Goal: Information Seeking & Learning: Learn about a topic

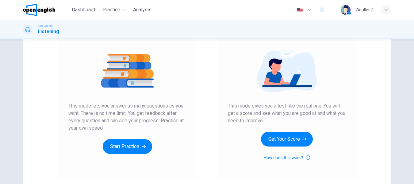
scroll to position [82, 0]
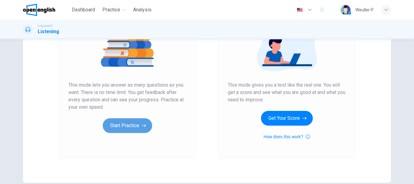
click at [124, 123] on button "Start Practice" at bounding box center [127, 125] width 49 height 15
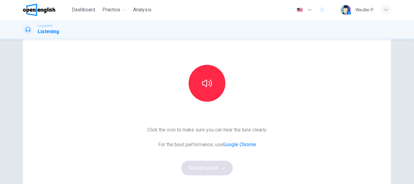
scroll to position [92, 0]
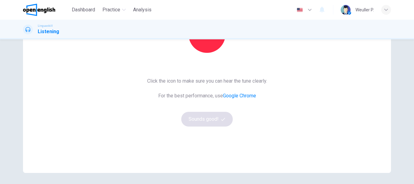
click at [362, 7] on div "Weuller P." at bounding box center [364, 9] width 18 height 7
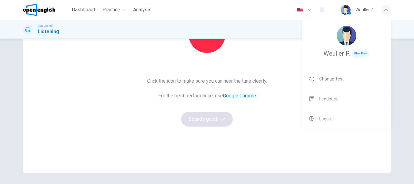
click at [85, 137] on div at bounding box center [207, 92] width 414 height 184
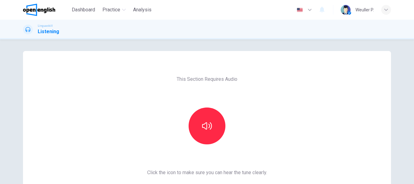
scroll to position [0, 0]
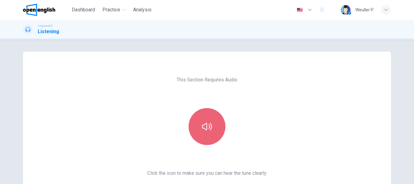
click at [207, 125] on icon "button" at bounding box center [207, 126] width 10 height 7
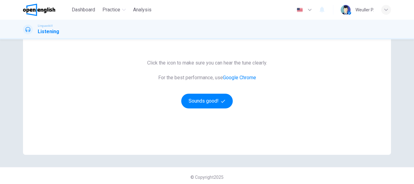
scroll to position [113, 0]
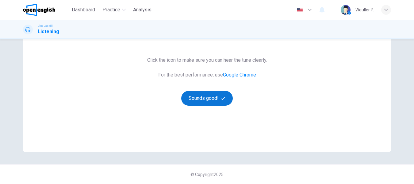
click at [205, 98] on button "Sounds good!" at bounding box center [207, 98] width 52 height 15
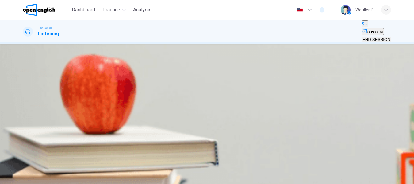
scroll to position [61, 0]
click at [24, 138] on icon "button" at bounding box center [24, 138] width 0 height 0
click at [158, 46] on div "B" at bounding box center [131, 43] width 54 height 5
click at [24, 138] on icon "button" at bounding box center [24, 138] width 0 height 0
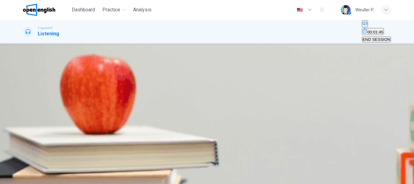
click at [128, 64] on div "C" at bounding box center [115, 62] width 28 height 5
drag, startPoint x: 27, startPoint y: 51, endPoint x: 56, endPoint y: 52, distance: 29.2
click at [24, 138] on icon "button" at bounding box center [24, 138] width 0 height 0
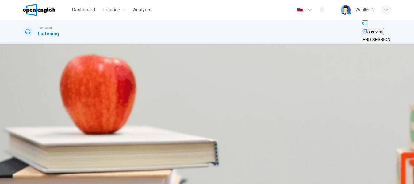
click at [90, 78] on div "B" at bounding box center [69, 80] width 40 height 5
click at [76, 101] on div "A" at bounding box center [50, 99] width 53 height 5
click at [31, 138] on icon "button" at bounding box center [27, 141] width 6 height 7
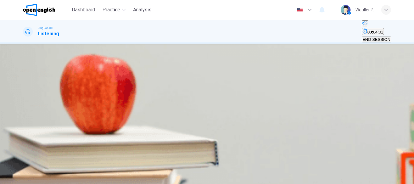
scroll to position [118, 0]
type input "*"
click at [135, 115] on div "B" at bounding box center [107, 117] width 55 height 5
click at [30, 178] on span "SUBMIT" at bounding box center [22, 180] width 15 height 5
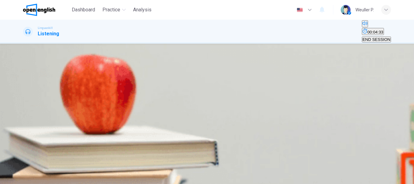
scroll to position [56, 0]
click at [24, 112] on button "button" at bounding box center [23, 115] width 1 height 6
click at [73, 98] on div "B" at bounding box center [64, 95] width 17 height 5
type input "*"
click at [30, 178] on span "SUBMIT" at bounding box center [22, 180] width 15 height 5
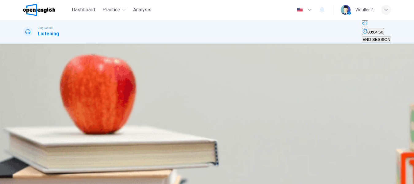
scroll to position [61, 0]
click at [24, 116] on icon "button" at bounding box center [24, 116] width 0 height 0
click at [95, 98] on div "B" at bounding box center [77, 95] width 35 height 5
click at [30, 178] on span "SUBMIT" at bounding box center [22, 180] width 15 height 5
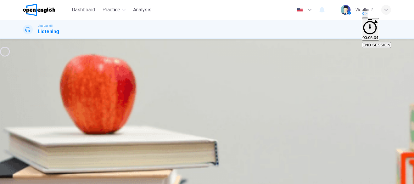
type input "*"
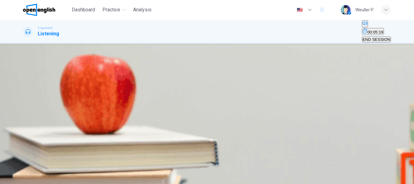
click at [85, 98] on div "B" at bounding box center [69, 95] width 31 height 5
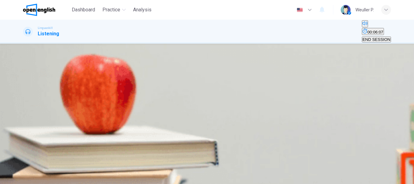
click at [80, 112] on div "A" at bounding box center [52, 114] width 56 height 5
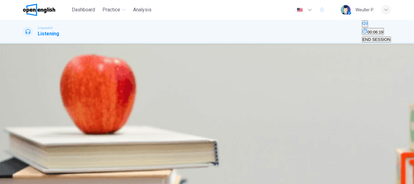
click at [102, 135] on div "C" at bounding box center [92, 132] width 20 height 5
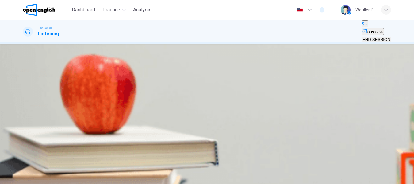
click at [24, 159] on icon "button" at bounding box center [24, 159] width 0 height 0
click at [30, 159] on icon "button" at bounding box center [27, 162] width 6 height 7
click at [24, 159] on icon "button" at bounding box center [24, 159] width 0 height 0
click at [94, 118] on div "A" at bounding box center [59, 120] width 71 height 5
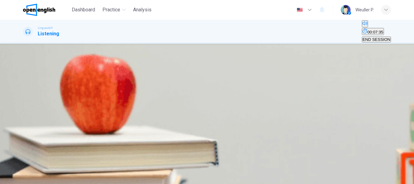
scroll to position [26, 0]
click at [24, 164] on icon "button" at bounding box center [24, 164] width 0 height 0
click at [28, 164] on icon "button" at bounding box center [27, 167] width 6 height 7
type input "*"
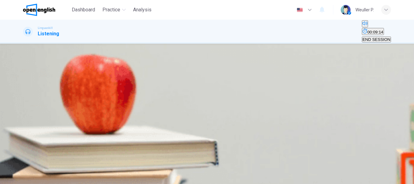
click at [190, 120] on div "C" at bounding box center [215, 117] width 51 height 5
click at [34, 177] on button "SUBMIT" at bounding box center [24, 180] width 20 height 6
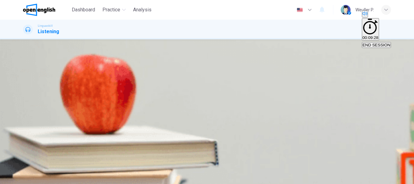
scroll to position [265, 0]
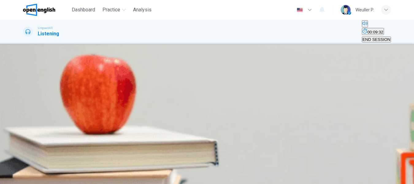
scroll to position [61, 0]
click at [24, 134] on button "button" at bounding box center [23, 137] width 1 height 6
click at [30, 139] on icon "button" at bounding box center [27, 142] width 5 height 6
click at [24, 138] on icon "button" at bounding box center [24, 138] width 0 height 0
click at [29, 139] on icon "button" at bounding box center [27, 142] width 5 height 6
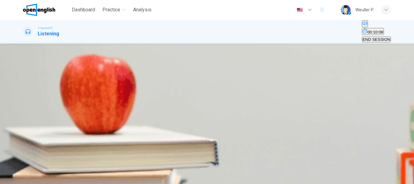
click at [166, 46] on div "B" at bounding box center [124, 43] width 83 height 5
click at [24, 138] on icon "button" at bounding box center [24, 138] width 0 height 0
click at [27, 139] on icon "button" at bounding box center [27, 142] width 5 height 6
click at [146, 64] on div "A" at bounding box center [85, 62] width 122 height 5
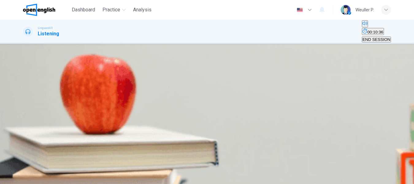
scroll to position [173, 0]
click at [24, 134] on button "button" at bounding box center [23, 137] width 1 height 6
click at [24, 138] on icon "button" at bounding box center [24, 138] width 0 height 0
click at [148, 83] on div "C" at bounding box center [129, 80] width 40 height 5
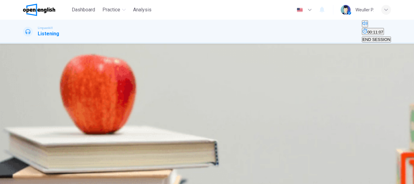
click at [24, 138] on icon "button" at bounding box center [24, 138] width 0 height 0
click at [28, 139] on icon "button" at bounding box center [27, 142] width 5 height 6
click at [122, 101] on div "B" at bounding box center [94, 99] width 55 height 5
click at [24, 134] on button "button" at bounding box center [23, 137] width 1 height 6
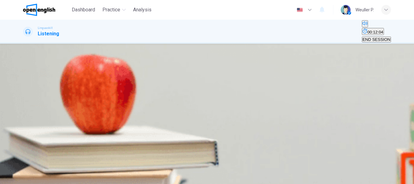
scroll to position [118, 0]
click at [186, 120] on div "C" at bounding box center [193, 117] width 101 height 5
type input "*"
click at [30, 178] on span "SUBMIT" at bounding box center [22, 180] width 15 height 5
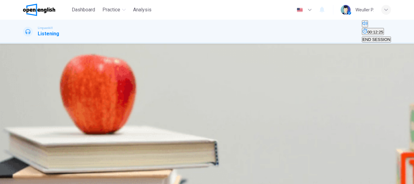
scroll to position [61, 0]
click at [24, 116] on icon "button" at bounding box center [24, 116] width 0 height 0
type input "*"
click at [101, 98] on div "B" at bounding box center [77, 95] width 48 height 5
click at [30, 178] on span "SUBMIT" at bounding box center [22, 180] width 15 height 5
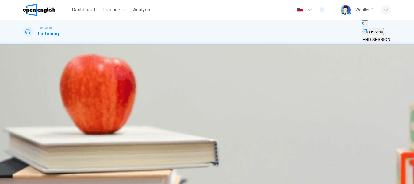
click at [24, 116] on icon "button" at bounding box center [24, 116] width 0 height 0
click at [45, 98] on div "B" at bounding box center [40, 95] width 10 height 5
type input "*"
click at [34, 177] on button "SUBMIT" at bounding box center [24, 180] width 20 height 6
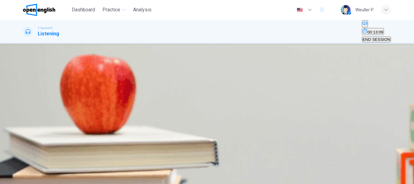
click at [24, 116] on icon "button" at bounding box center [24, 116] width 0 height 0
drag, startPoint x: 187, startPoint y: 115, endPoint x: 192, endPoint y: 125, distance: 11.4
click at [69, 98] on div "B" at bounding box center [59, 95] width 20 height 5
type input "*"
click at [30, 178] on span "SUBMIT" at bounding box center [22, 180] width 15 height 5
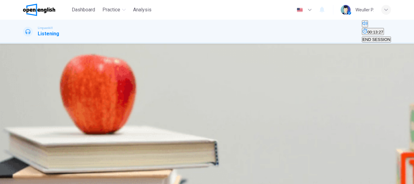
click at [24, 116] on icon "button" at bounding box center [24, 116] width 0 height 0
click at [58, 98] on div "B" at bounding box center [49, 95] width 18 height 5
click at [30, 178] on span "SUBMIT" at bounding box center [22, 180] width 15 height 5
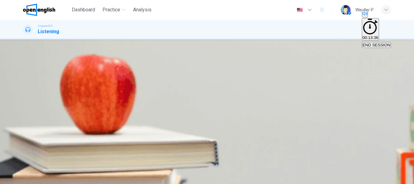
type input "*"
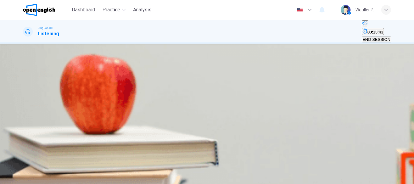
click at [24, 138] on icon "button" at bounding box center [24, 138] width 0 height 0
click at [166, 118] on img "button" at bounding box center [142, 100] width 47 height 47
click at [30, 178] on span "SUBMIT" at bounding box center [22, 180] width 15 height 5
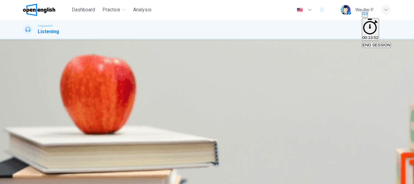
type input "**"
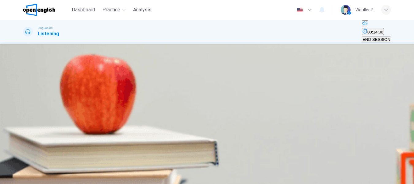
click at [24, 116] on icon "button" at bounding box center [24, 116] width 0 height 0
click at [85, 98] on div "C" at bounding box center [72, 95] width 26 height 5
click at [30, 178] on span "SUBMIT" at bounding box center [22, 180] width 15 height 5
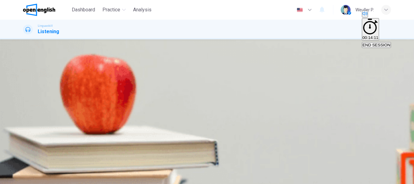
type input "*"
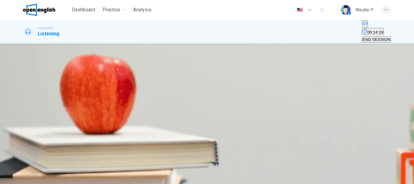
scroll to position [56, 0]
click at [24, 112] on button "button" at bounding box center [23, 115] width 1 height 6
click at [36, 98] on div "A" at bounding box center [30, 95] width 13 height 5
click at [30, 178] on span "SUBMIT" at bounding box center [22, 180] width 15 height 5
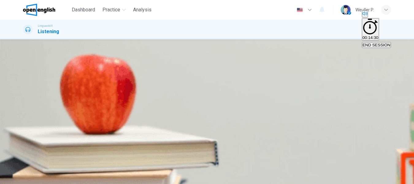
type input "*"
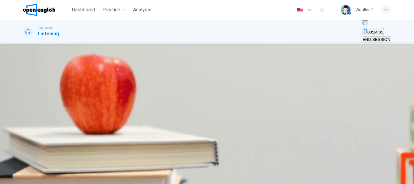
scroll to position [61, 0]
click at [24, 112] on button "button" at bounding box center [23, 115] width 1 height 6
click at [84, 98] on div "C" at bounding box center [75, 95] width 18 height 5
click at [30, 178] on span "SUBMIT" at bounding box center [22, 180] width 15 height 5
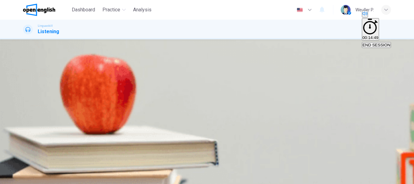
type input "**"
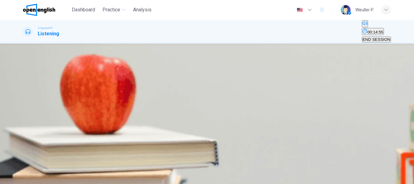
click at [24, 116] on icon "button" at bounding box center [24, 116] width 0 height 0
click at [110, 98] on div "B" at bounding box center [88, 95] width 43 height 5
type input "*"
click at [34, 177] on button "SUBMIT" at bounding box center [24, 180] width 20 height 6
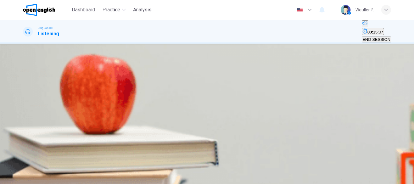
scroll to position [31, 0]
drag, startPoint x: 55, startPoint y: 107, endPoint x: 41, endPoint y: 110, distance: 14.0
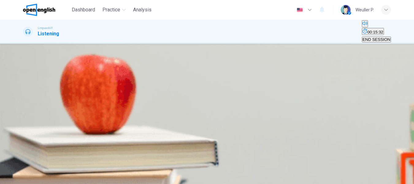
click at [178, 98] on div "B" at bounding box center [145, 95] width 65 height 5
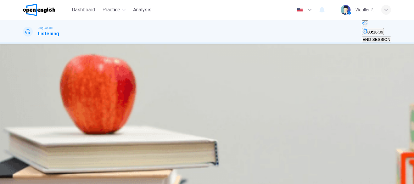
click at [99, 112] on div "A" at bounding box center [61, 114] width 75 height 5
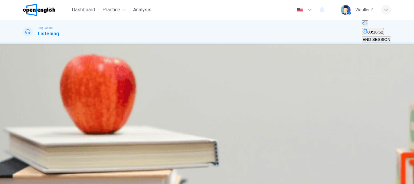
click at [163, 130] on div "B" at bounding box center [117, 132] width 92 height 5
click at [120, 97] on div "C" at bounding box center [105, 99] width 30 height 5
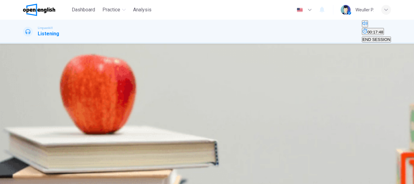
type input "*"
click at [101, 115] on div "B" at bounding box center [84, 117] width 34 height 5
click at [30, 178] on span "SUBMIT" at bounding box center [22, 180] width 15 height 5
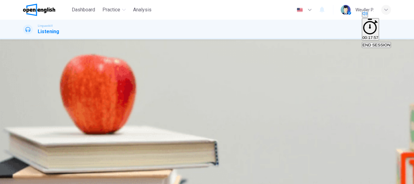
scroll to position [216, 0]
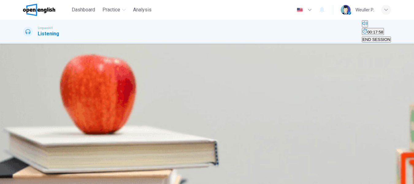
scroll to position [61, 0]
click at [130, 94] on div "A" at bounding box center [77, 95] width 106 height 5
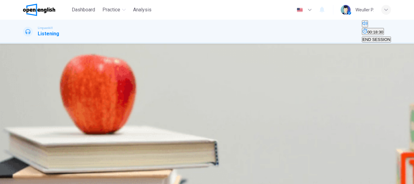
click at [28, 139] on icon "button" at bounding box center [27, 142] width 5 height 6
click at [23, 141] on span at bounding box center [23, 141] width 0 height 0
click at [29, 138] on icon "button" at bounding box center [27, 141] width 6 height 7
click at [23, 141] on span at bounding box center [23, 141] width 0 height 0
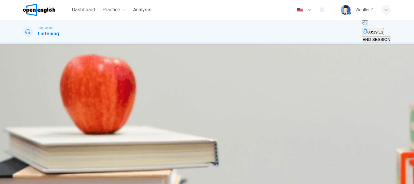
click at [111, 64] on div "A" at bounding box center [67, 62] width 87 height 5
click at [50, 83] on div "A" at bounding box center [37, 80] width 26 height 5
click at [149, 97] on div "B" at bounding box center [127, 99] width 43 height 5
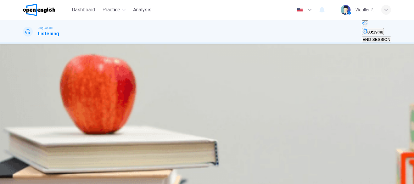
scroll to position [118, 0]
type input "*"
click at [183, 120] on div "C" at bounding box center [226, 117] width 96 height 5
click at [34, 177] on button "SUBMIT" at bounding box center [24, 180] width 20 height 6
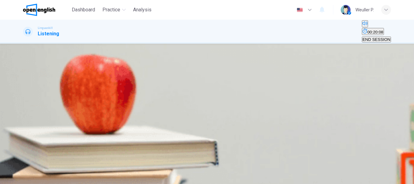
scroll to position [61, 0]
click at [30, 116] on icon "button" at bounding box center [27, 119] width 6 height 7
click at [85, 102] on span "Watercolors" at bounding box center [74, 100] width 22 height 5
click at [34, 177] on button "SUBMIT" at bounding box center [24, 180] width 20 height 6
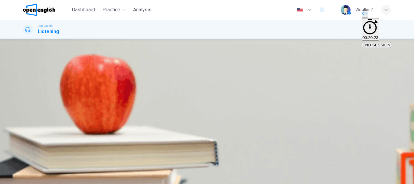
type input "*"
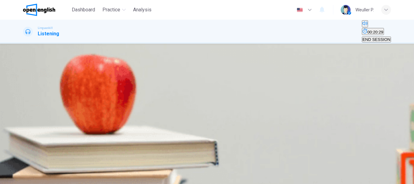
click at [28, 116] on icon "button" at bounding box center [27, 119] width 6 height 7
click at [50, 102] on span "3pm" at bounding box center [46, 100] width 8 height 5
click at [30, 178] on span "SUBMIT" at bounding box center [22, 180] width 15 height 5
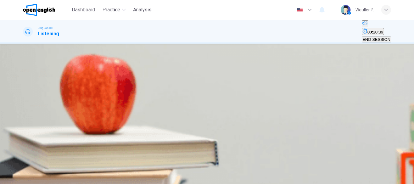
scroll to position [56, 0]
click at [24, 116] on icon "button" at bounding box center [24, 116] width 0 height 0
click at [39, 98] on div "A" at bounding box center [31, 95] width 15 height 5
click at [30, 178] on span "SUBMIT" at bounding box center [22, 180] width 15 height 5
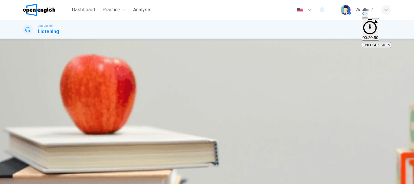
type input "**"
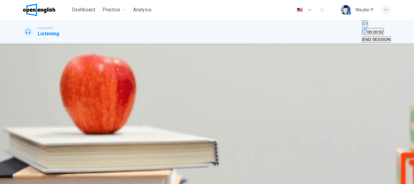
scroll to position [31, 0]
click at [370, 37] on span "END SESSION" at bounding box center [377, 39] width 28 height 5
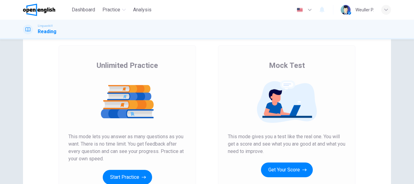
scroll to position [61, 0]
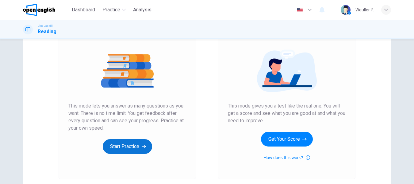
click at [136, 144] on button "Start Practice" at bounding box center [127, 146] width 49 height 15
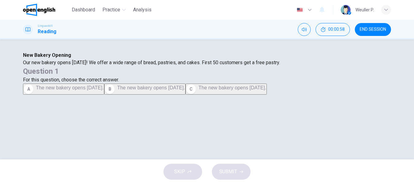
scroll to position [0, 0]
click at [115, 94] on div "B" at bounding box center [110, 89] width 10 height 10
click at [230, 171] on span "SUBMIT" at bounding box center [228, 171] width 18 height 9
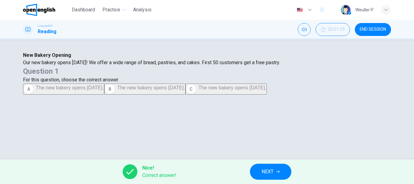
click at [273, 171] on span "NEXT" at bounding box center [268, 171] width 12 height 9
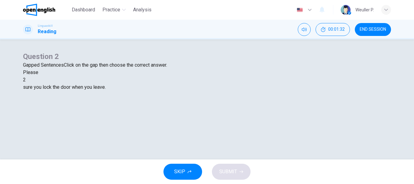
scroll to position [31, 0]
click at [26, 80] on div at bounding box center [26, 80] width 0 height 0
click at [217, 113] on div "make" at bounding box center [207, 109] width 368 height 7
click at [231, 171] on span "SUBMIT" at bounding box center [228, 171] width 18 height 9
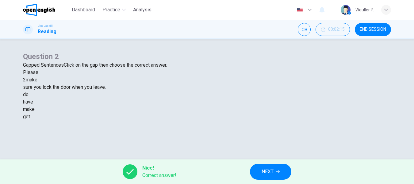
click at [264, 174] on span "NEXT" at bounding box center [268, 171] width 12 height 9
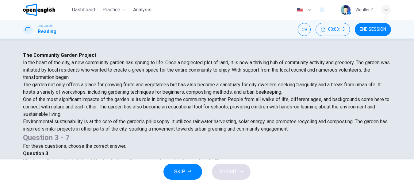
click at [121, 165] on div "C" at bounding box center [116, 170] width 10 height 10
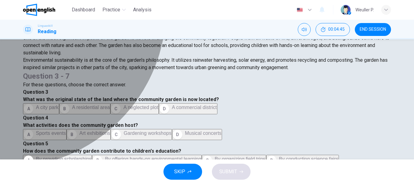
click at [121, 129] on div "C" at bounding box center [116, 134] width 10 height 10
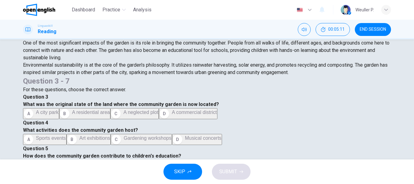
scroll to position [87, 0]
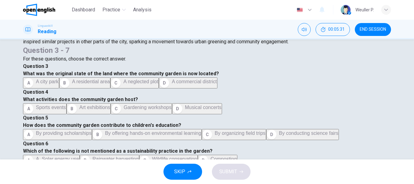
click at [102, 129] on div "B" at bounding box center [98, 134] width 10 height 10
click at [208, 155] on div "D" at bounding box center [203, 160] width 10 height 10
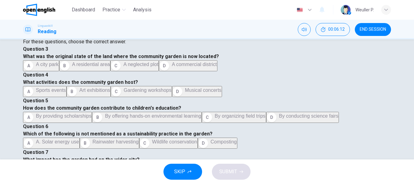
scroll to position [118, 0]
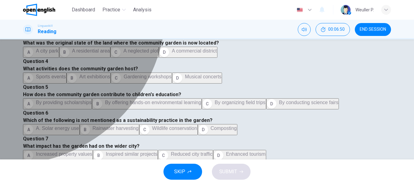
click at [103, 150] on div "B" at bounding box center [99, 155] width 10 height 10
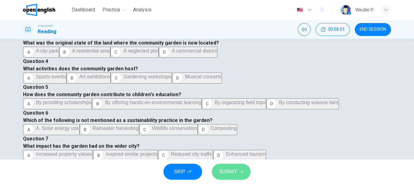
click at [229, 172] on span "SUBMIT" at bounding box center [228, 171] width 18 height 9
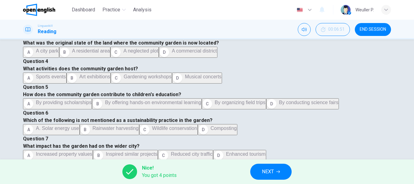
click at [263, 167] on span "NEXT" at bounding box center [268, 171] width 12 height 9
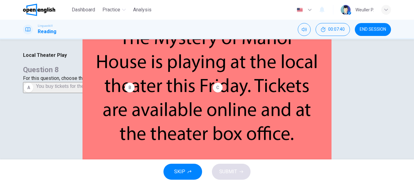
scroll to position [26, 0]
click at [135, 92] on div "B" at bounding box center [130, 88] width 10 height 10
click at [238, 172] on button "SUBMIT" at bounding box center [231, 171] width 39 height 16
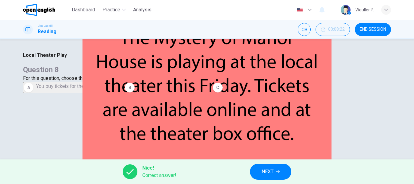
click at [271, 172] on span "NEXT" at bounding box center [268, 171] width 12 height 9
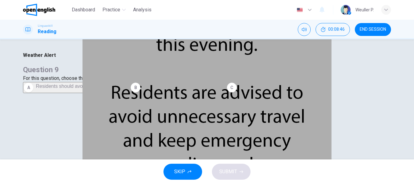
scroll to position [31, 0]
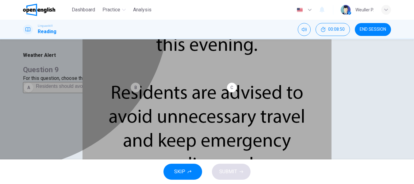
click at [227, 92] on div "C" at bounding box center [232, 88] width 10 height 10
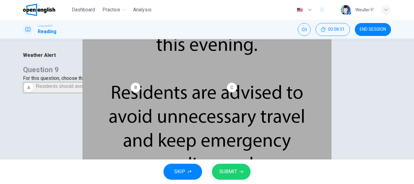
click at [233, 168] on span "SUBMIT" at bounding box center [228, 171] width 18 height 9
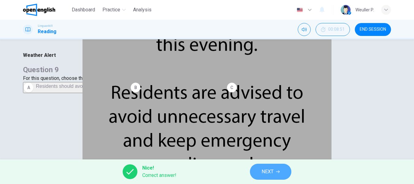
click at [262, 173] on span "NEXT" at bounding box center [268, 171] width 12 height 9
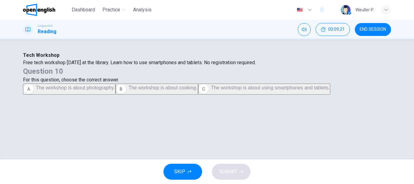
click at [209, 94] on div "C" at bounding box center [204, 89] width 10 height 10
click at [230, 169] on span "SUBMIT" at bounding box center [228, 171] width 18 height 9
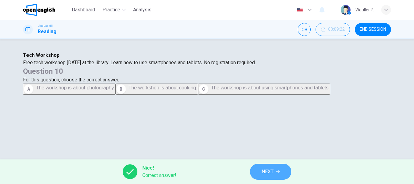
click at [261, 171] on button "NEXT" at bounding box center [270, 171] width 41 height 16
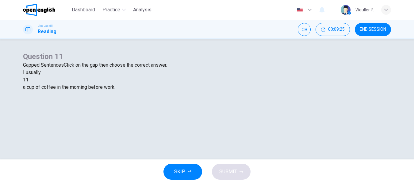
scroll to position [61, 0]
click at [29, 80] on div at bounding box center [29, 80] width 0 height 0
click at [196, 106] on div "drink" at bounding box center [207, 101] width 368 height 7
click at [236, 170] on span "SUBMIT" at bounding box center [228, 171] width 18 height 9
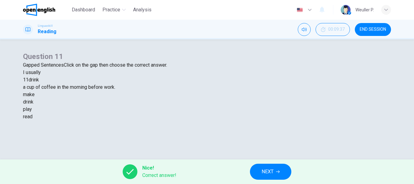
click at [260, 169] on button "NEXT" at bounding box center [270, 171] width 41 height 16
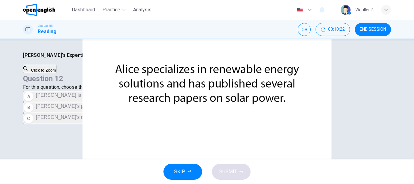
click at [33, 91] on div "A" at bounding box center [29, 96] width 10 height 10
click at [220, 173] on span "SUBMIT" at bounding box center [228, 171] width 18 height 9
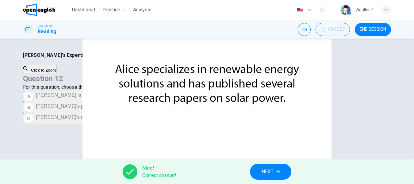
click at [258, 168] on button "NEXT" at bounding box center [270, 171] width 41 height 16
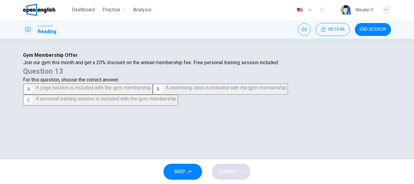
click at [33, 105] on div "C" at bounding box center [29, 100] width 10 height 10
click at [231, 172] on span "SUBMIT" at bounding box center [228, 171] width 18 height 9
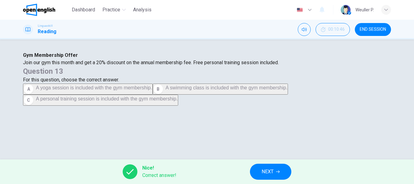
click at [266, 174] on span "NEXT" at bounding box center [268, 171] width 12 height 9
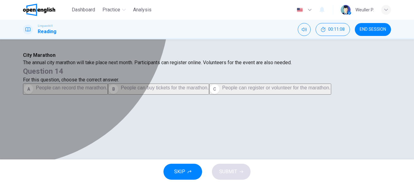
click at [220, 94] on div "C" at bounding box center [215, 89] width 10 height 10
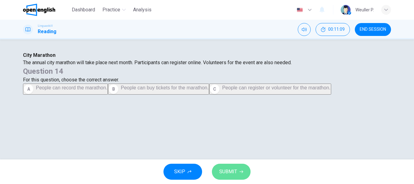
click at [238, 173] on button "SUBMIT" at bounding box center [231, 171] width 39 height 16
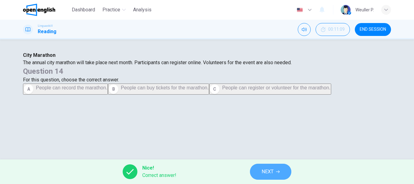
click at [260, 171] on button "NEXT" at bounding box center [270, 171] width 41 height 16
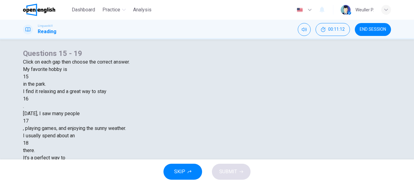
scroll to position [0, 0]
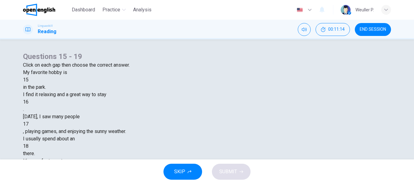
click at [29, 80] on div at bounding box center [29, 80] width 0 height 0
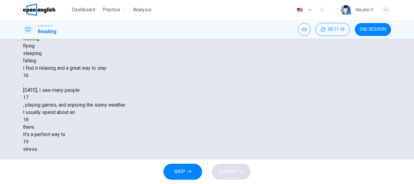
scroll to position [61, 0]
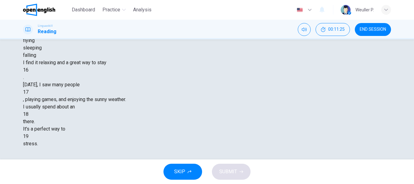
click at [174, 37] on div "walking" at bounding box center [207, 32] width 368 height 7
click at [29, 70] on div at bounding box center [29, 70] width 0 height 0
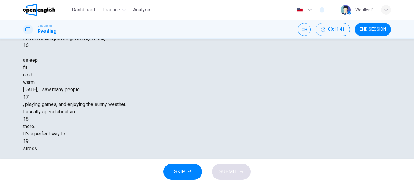
click at [194, 71] on div "fit" at bounding box center [207, 67] width 368 height 7
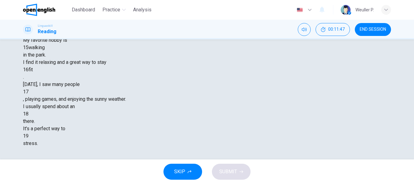
click at [29, 92] on div at bounding box center [29, 92] width 0 height 0
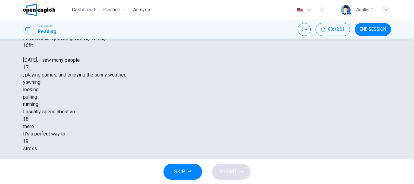
click at [29, 119] on div at bounding box center [29, 119] width 0 height 0
click at [29, 90] on div at bounding box center [29, 90] width 0 height 0
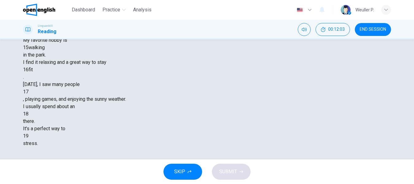
click at [29, 114] on div at bounding box center [29, 114] width 0 height 0
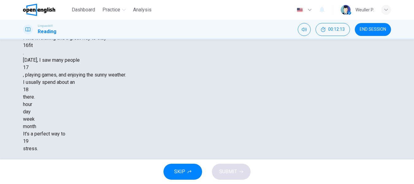
click at [174, 108] on div "hour" at bounding box center [207, 104] width 368 height 7
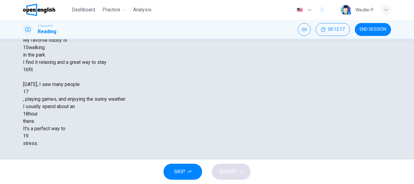
click at [29, 136] on div at bounding box center [29, 136] width 0 height 0
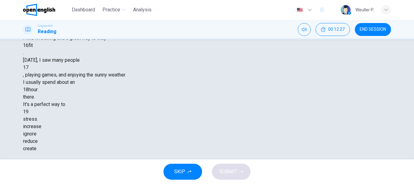
click at [222, 145] on div "reduce" at bounding box center [207, 140] width 368 height 7
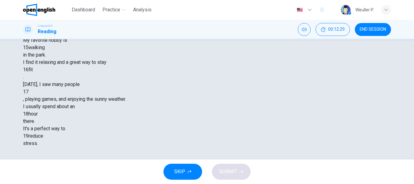
click at [29, 92] on div at bounding box center [29, 92] width 0 height 0
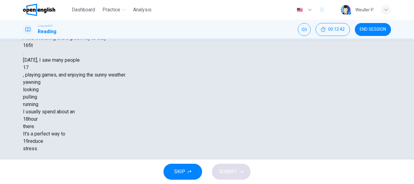
click at [246, 108] on div "running" at bounding box center [207, 104] width 368 height 7
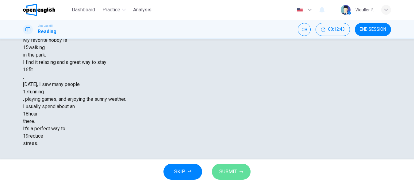
click at [232, 168] on span "SUBMIT" at bounding box center [228, 171] width 18 height 9
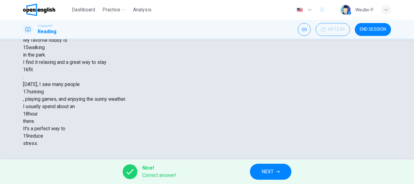
scroll to position [87, 0]
click at [269, 171] on span "NEXT" at bounding box center [268, 171] width 12 height 9
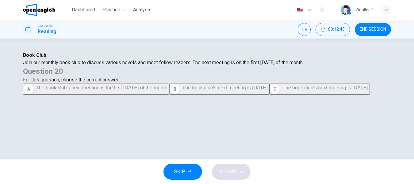
scroll to position [0, 0]
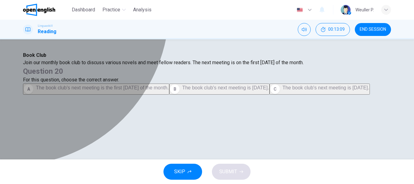
click at [33, 94] on div "A" at bounding box center [29, 89] width 10 height 10
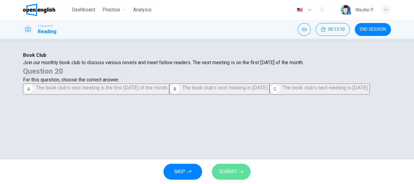
click at [234, 167] on button "SUBMIT" at bounding box center [231, 171] width 39 height 16
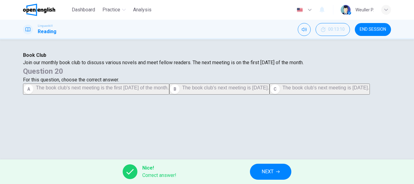
click at [373, 28] on span "END SESSION" at bounding box center [373, 29] width 26 height 5
